Goal: Task Accomplishment & Management: Manage account settings

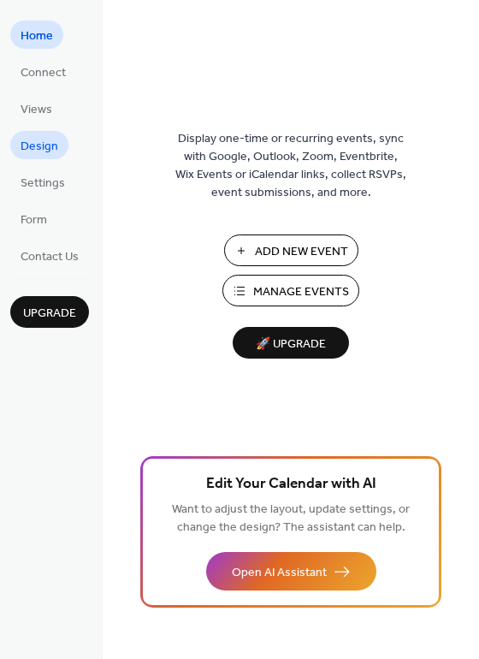
click at [62, 150] on link "Design" at bounding box center [39, 145] width 58 height 28
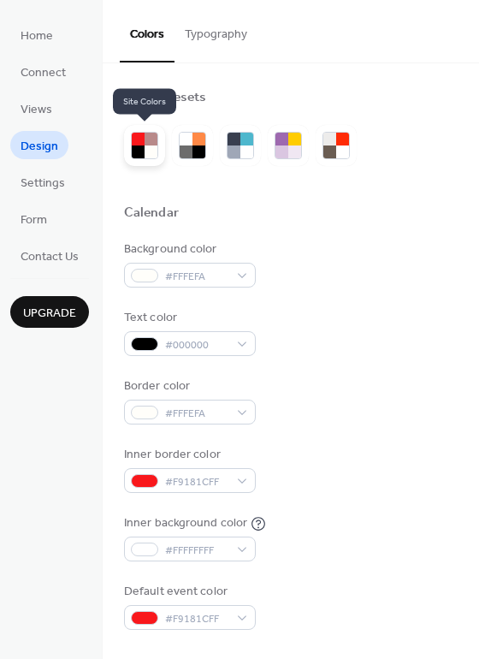
click at [151, 143] on div at bounding box center [151, 139] width 13 height 13
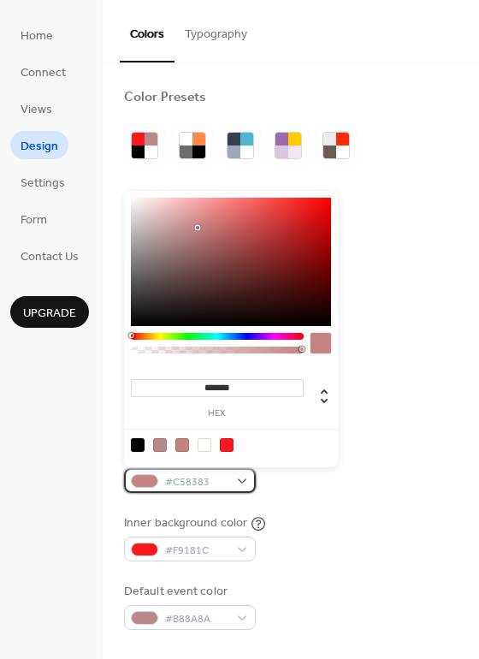
click at [233, 487] on div "#C58383" at bounding box center [190, 480] width 132 height 25
click at [206, 444] on div at bounding box center [205, 445] width 14 height 14
type input "*******"
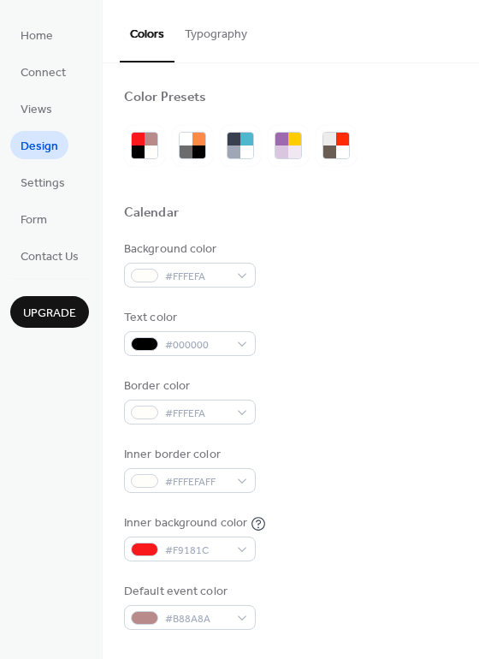
click at [384, 531] on div "Inner background color #F9181C" at bounding box center [291, 538] width 334 height 47
click at [228, 550] on div "#F9181C" at bounding box center [190, 549] width 132 height 25
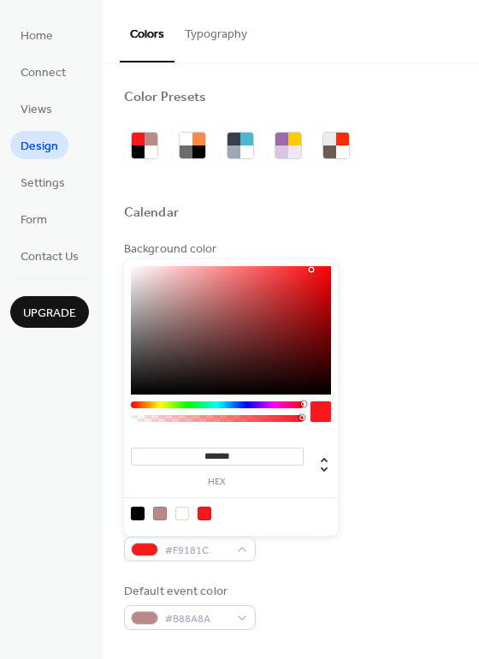
click at [178, 516] on div at bounding box center [183, 514] width 14 height 14
type input "*******"
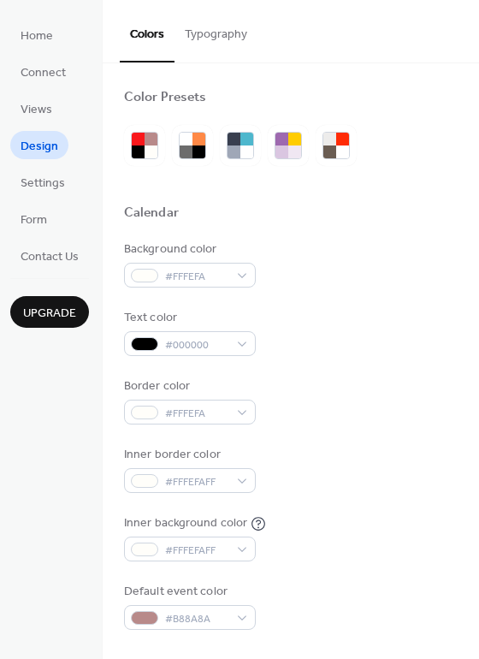
click at [396, 499] on div "Background color #FFFEFA Text color #000000 Border color #FFFEFA Inner border c…" at bounding box center [291, 436] width 334 height 390
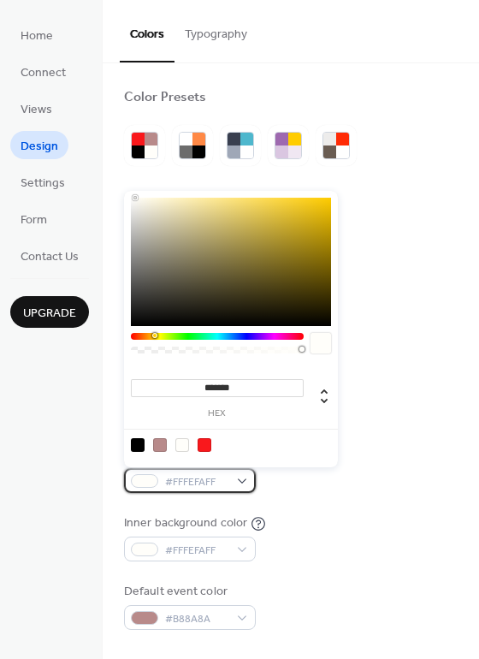
click at [212, 481] on span "#FFFEFAFF" at bounding box center [196, 482] width 63 height 18
click at [206, 445] on div at bounding box center [205, 445] width 14 height 14
type input "*******"
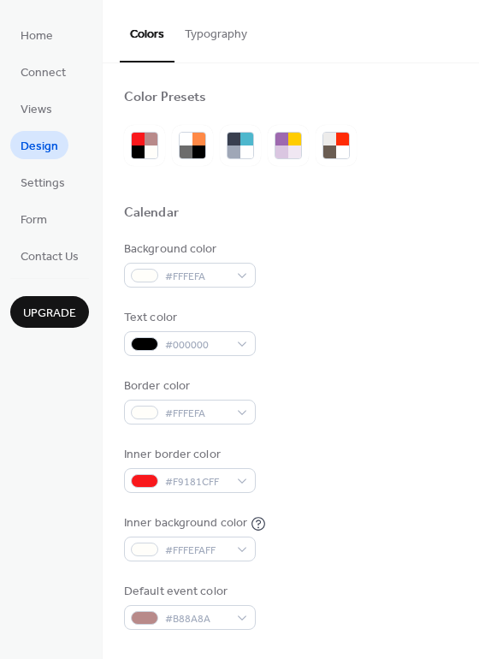
click at [341, 520] on div "Inner background color #FFFEFAFF" at bounding box center [291, 538] width 334 height 47
click at [235, 345] on div "#000000" at bounding box center [190, 343] width 132 height 25
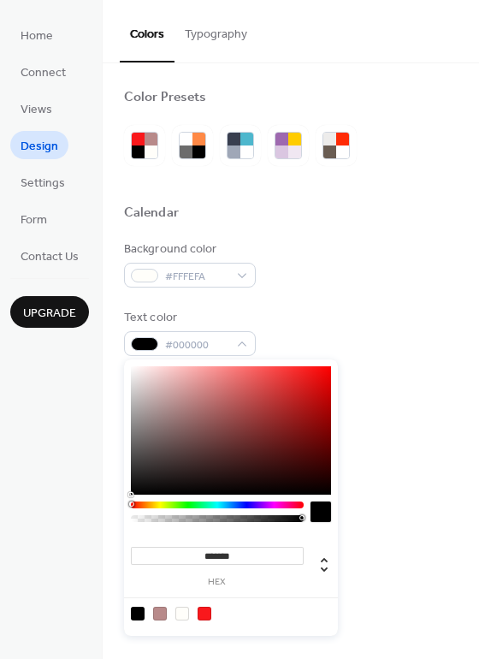
click at [331, 343] on div "Text color #000000" at bounding box center [291, 332] width 334 height 47
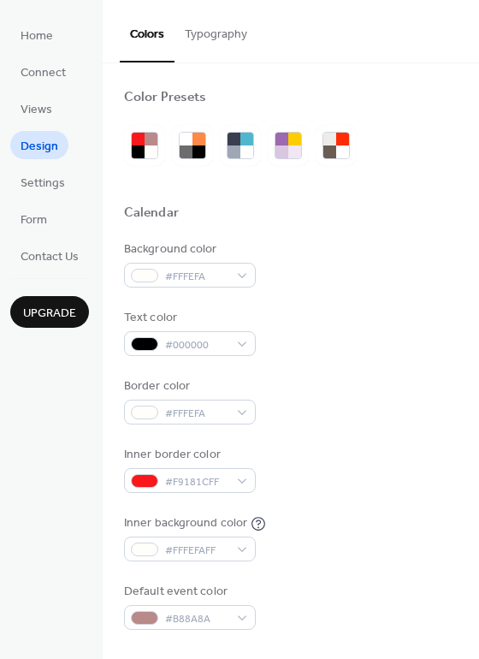
click at [199, 29] on button "Typography" at bounding box center [216, 30] width 83 height 61
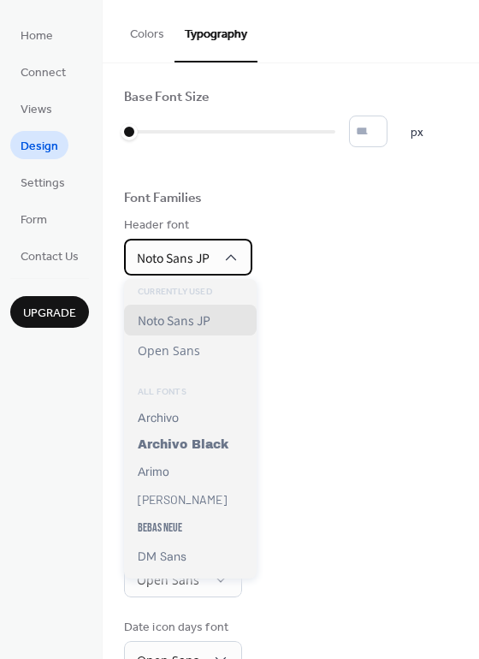
click at [226, 259] on icon at bounding box center [231, 257] width 17 height 17
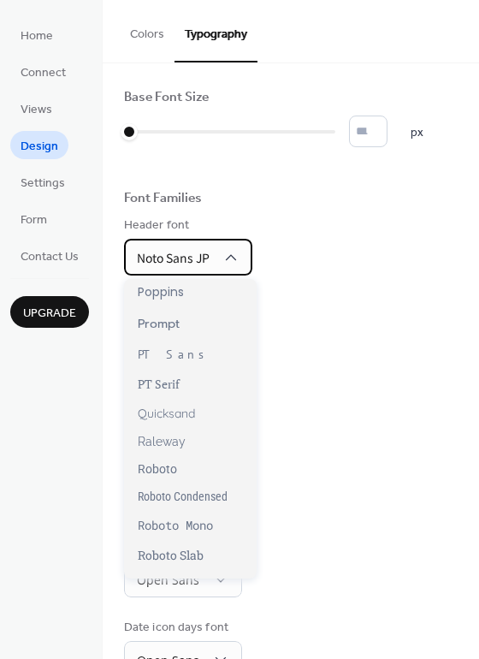
scroll to position [1167, 0]
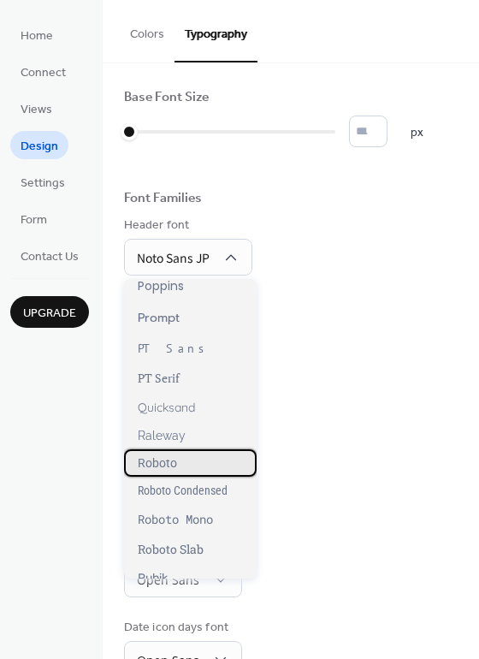
click at [164, 465] on span "Roboto" at bounding box center [157, 463] width 39 height 14
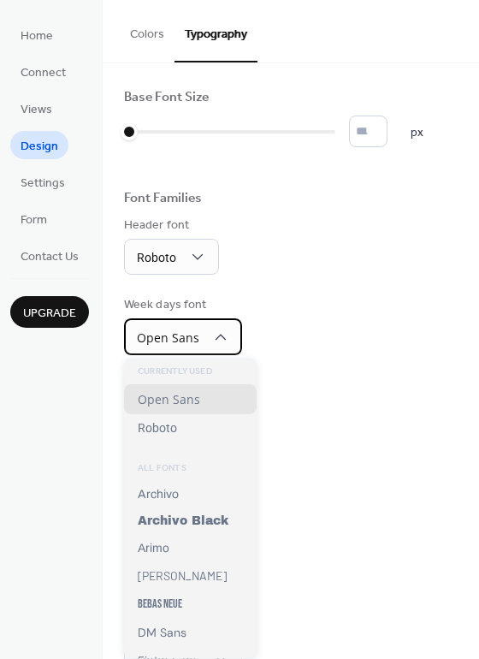
click at [231, 337] on div "Open Sans" at bounding box center [183, 336] width 118 height 37
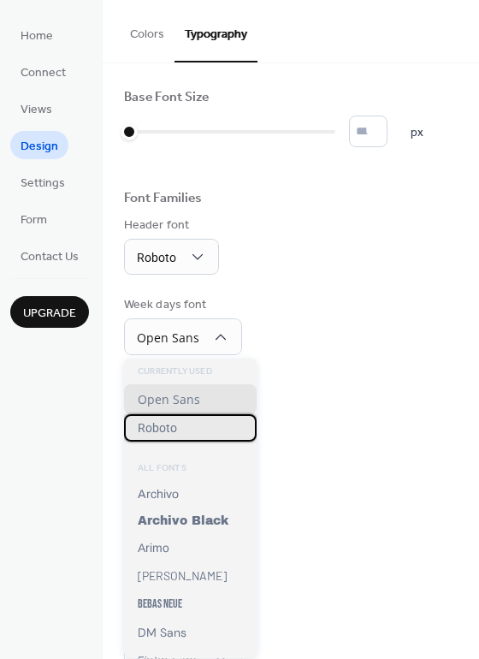
click at [187, 431] on div "Roboto" at bounding box center [190, 427] width 133 height 27
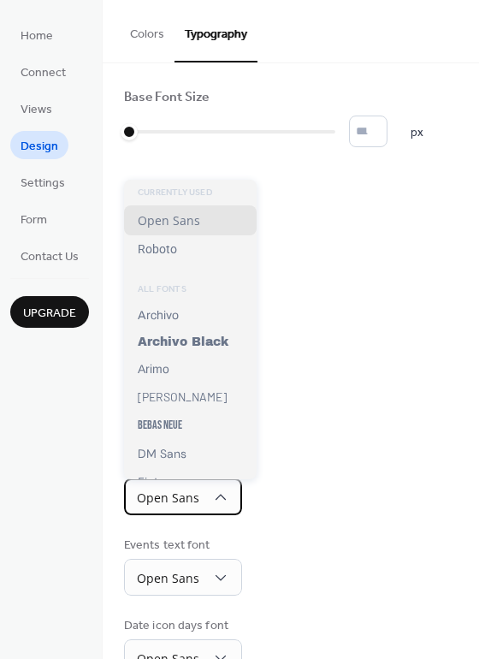
click at [205, 500] on div "Open Sans" at bounding box center [183, 497] width 118 height 37
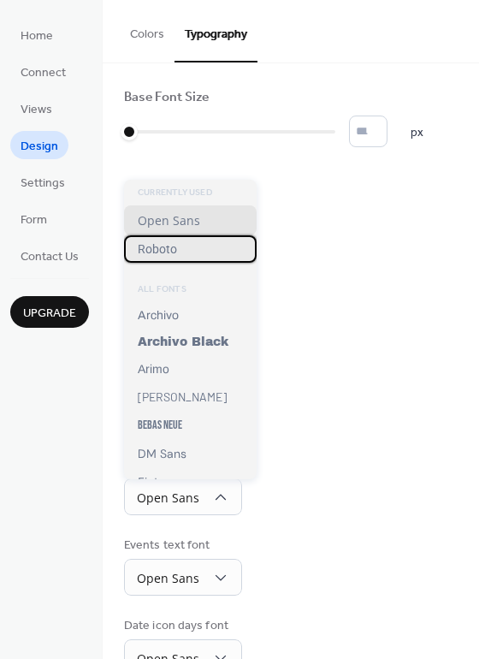
click at [195, 259] on div "Roboto" at bounding box center [190, 248] width 133 height 27
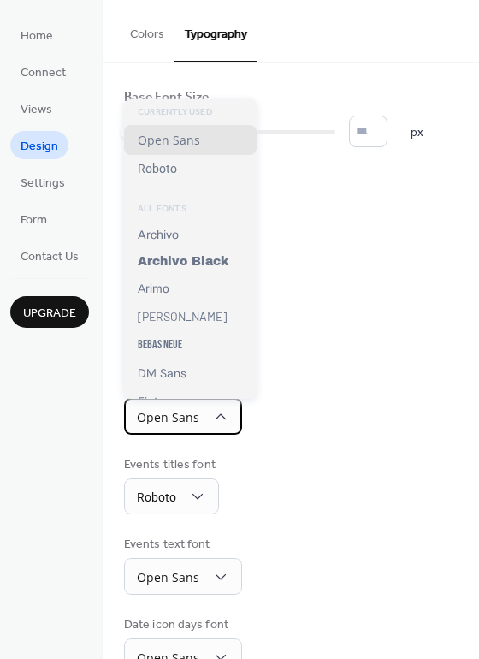
click at [204, 418] on div "Open Sans" at bounding box center [183, 416] width 118 height 37
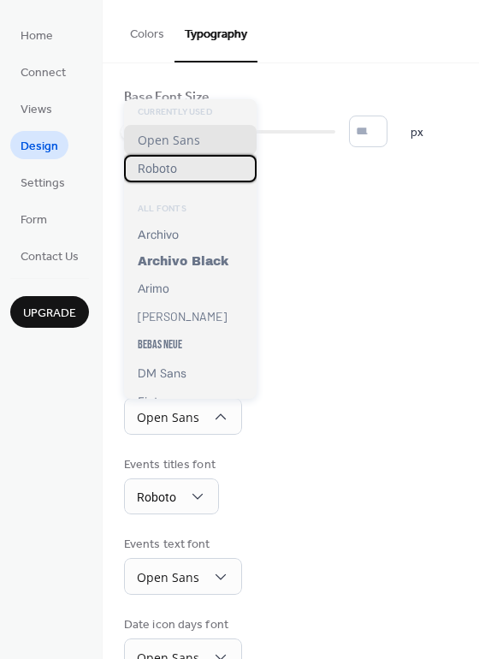
click at [176, 181] on div "Roboto" at bounding box center [190, 168] width 133 height 27
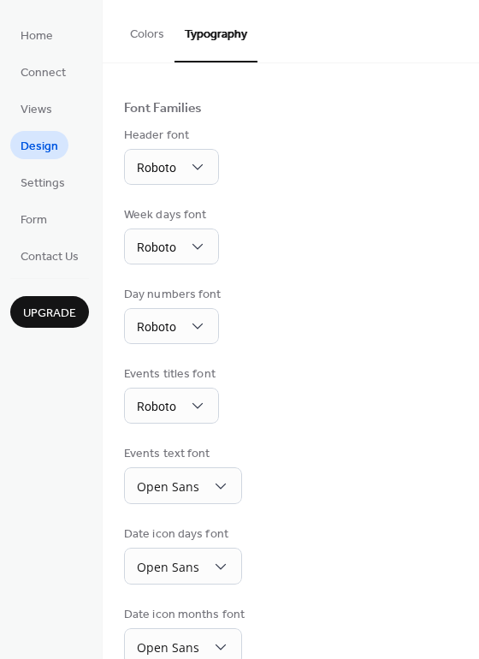
scroll to position [123, 0]
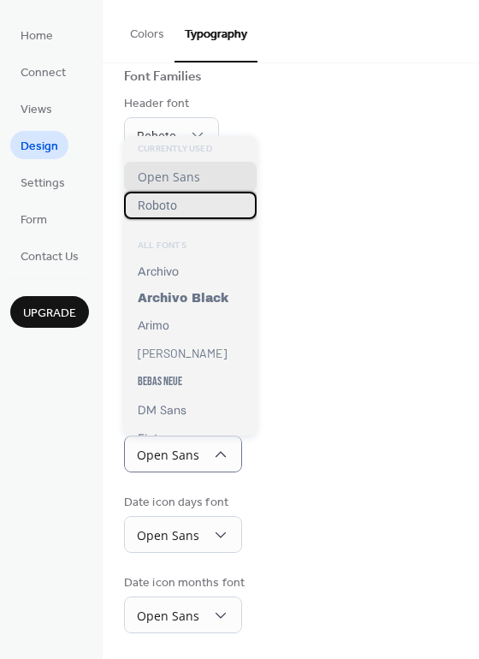
click at [191, 211] on div "Roboto" at bounding box center [190, 205] width 133 height 27
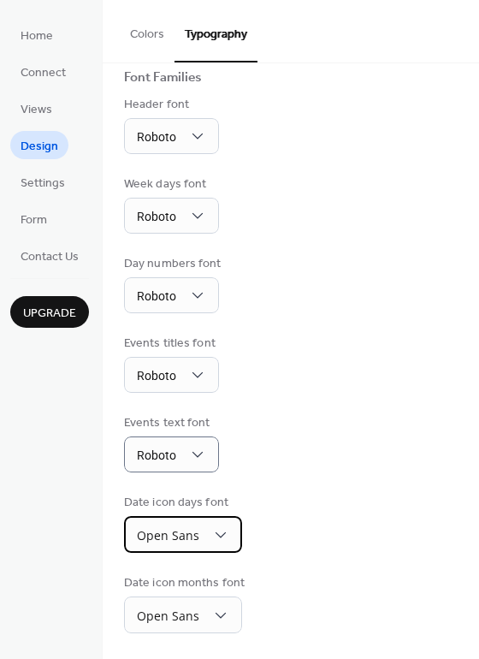
click at [210, 543] on div "Open Sans" at bounding box center [183, 534] width 118 height 37
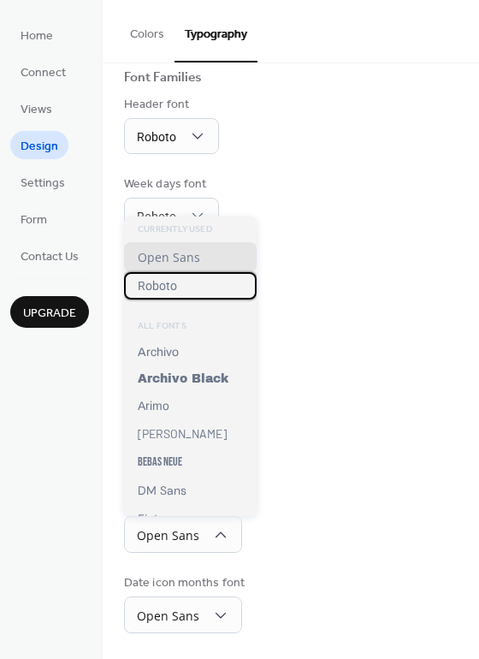
click at [188, 289] on div "Roboto" at bounding box center [190, 285] width 133 height 27
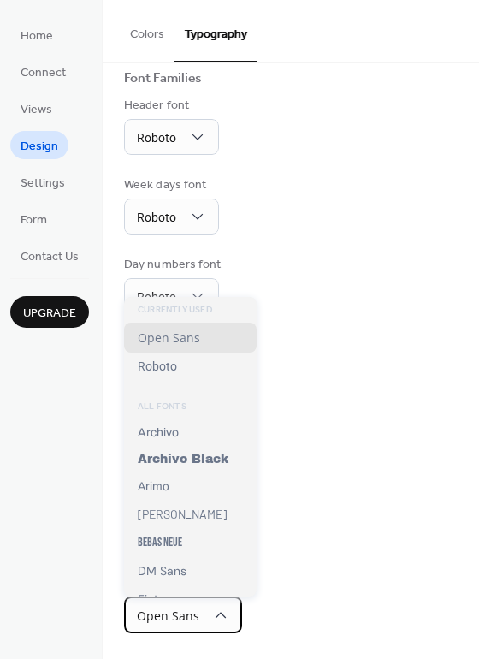
click at [199, 610] on div "Open Sans" at bounding box center [183, 615] width 118 height 37
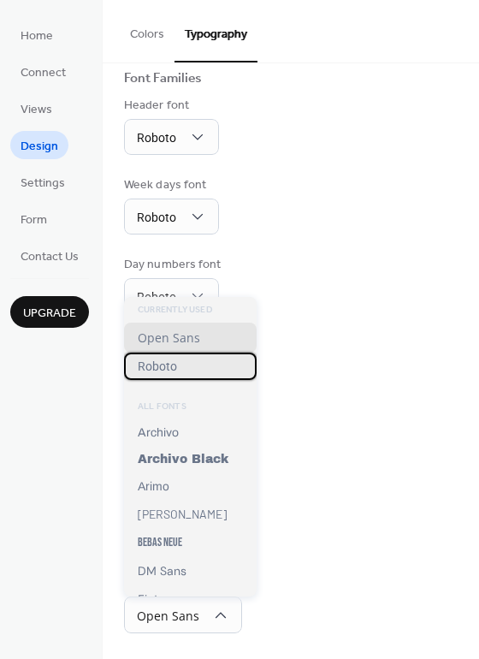
click at [166, 366] on span "Roboto" at bounding box center [157, 367] width 39 height 14
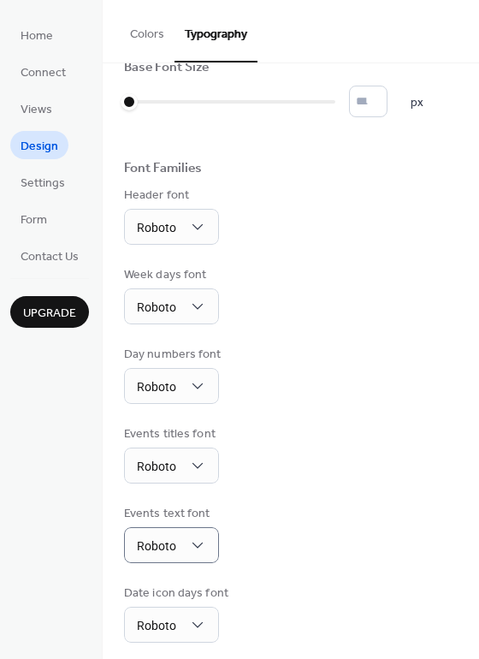
scroll to position [0, 0]
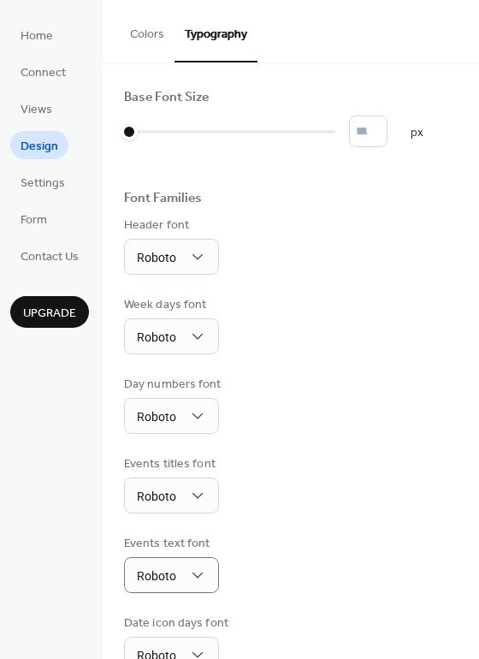
click at [156, 40] on button "Colors" at bounding box center [147, 30] width 55 height 61
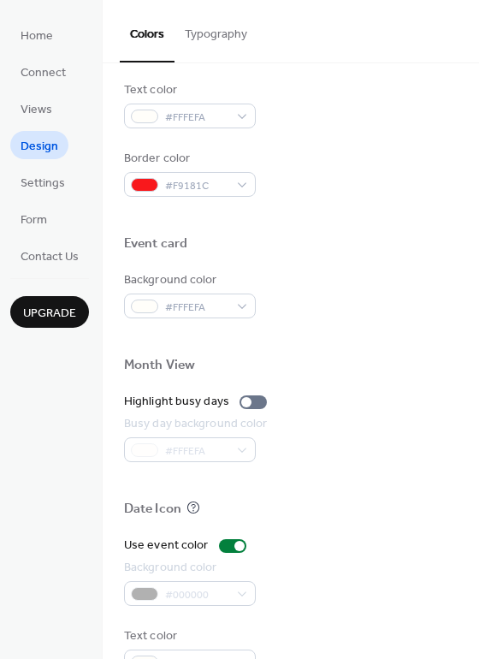
scroll to position [732, 0]
